Goal: Task Accomplishment & Management: Manage account settings

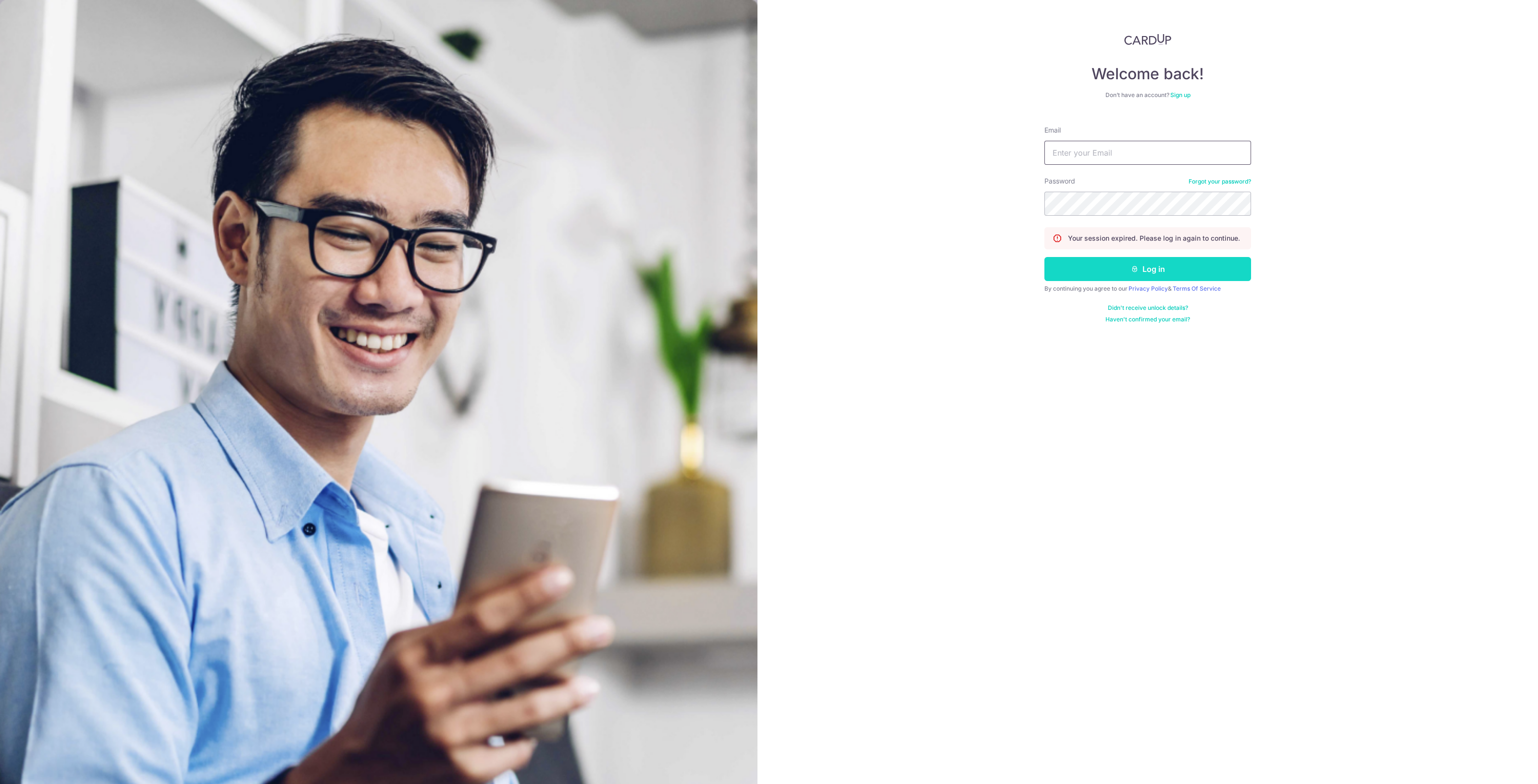
type input "[EMAIL_ADDRESS][DOMAIN_NAME]"
click at [1098, 264] on button "Log in" at bounding box center [1148, 269] width 207 height 24
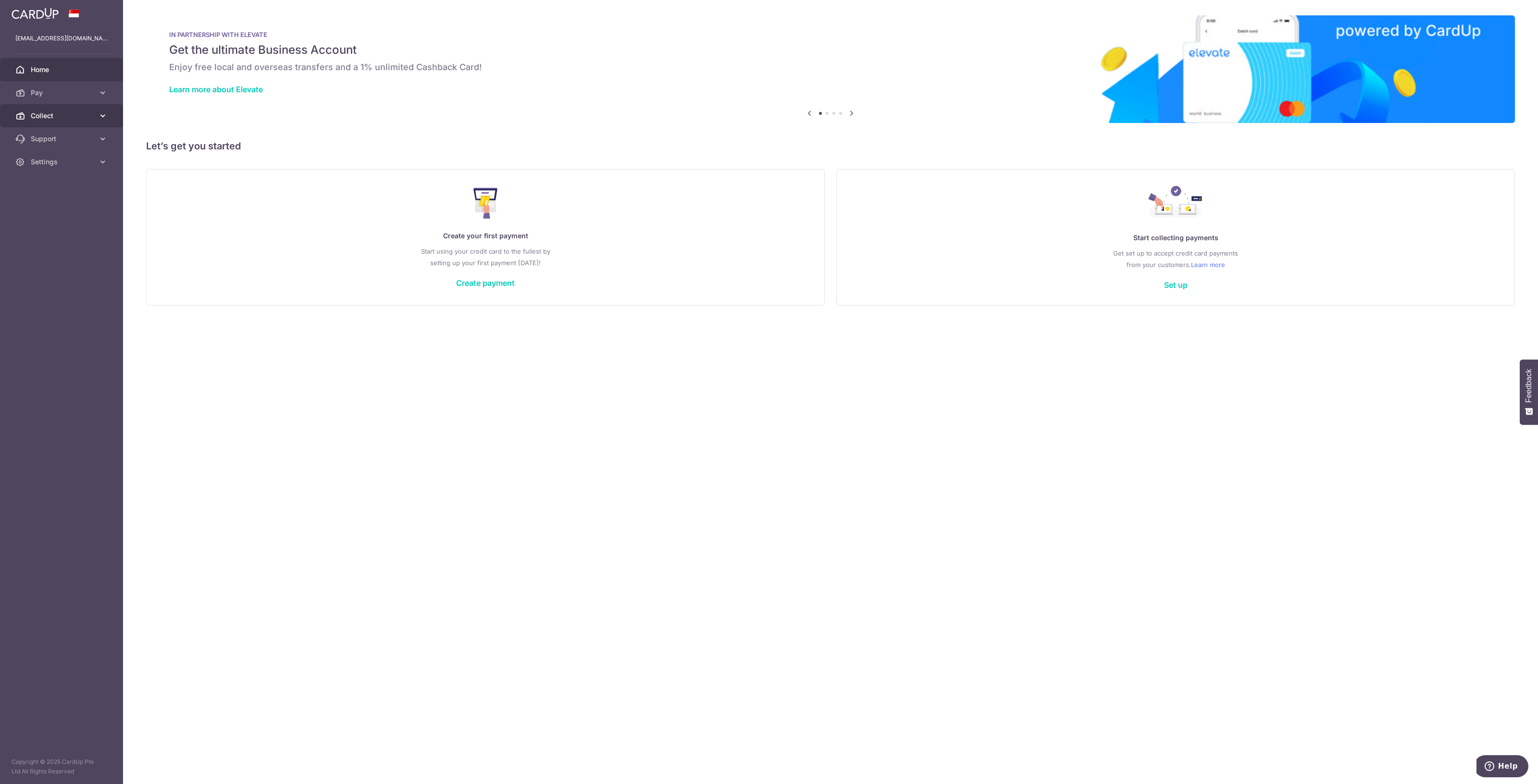
click at [55, 117] on span "Collect" at bounding box center [63, 116] width 63 height 10
click at [72, 140] on span "Dashboard" at bounding box center [63, 139] width 63 height 10
